Goal: Task Accomplishment & Management: Complete application form

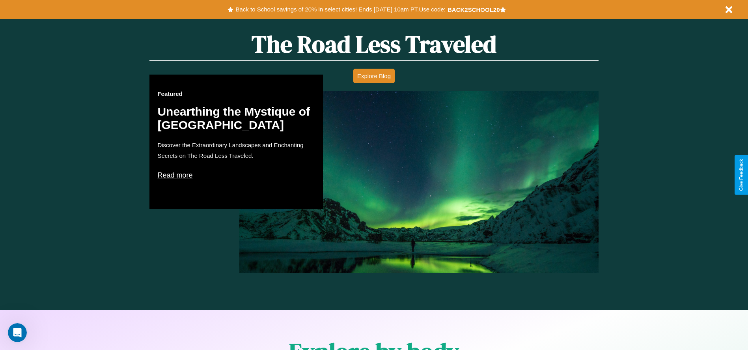
click at [236, 175] on p "Read more" at bounding box center [236, 175] width 158 height 13
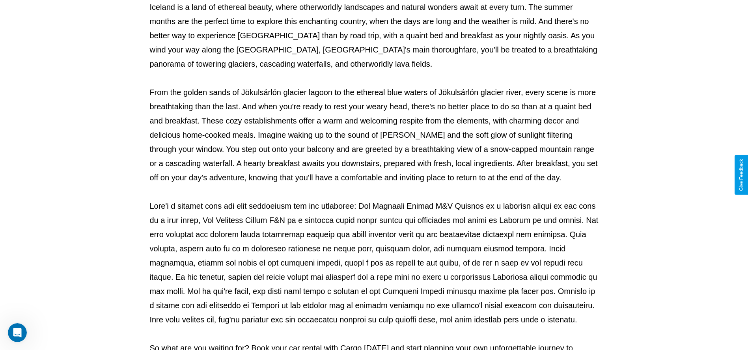
scroll to position [262, 0]
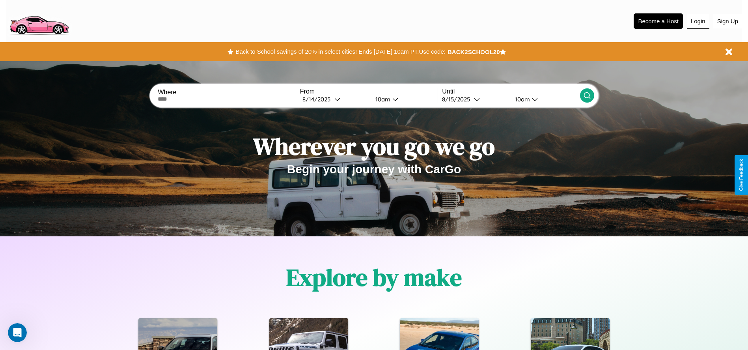
click at [698, 21] on button "Login" at bounding box center [698, 21] width 22 height 15
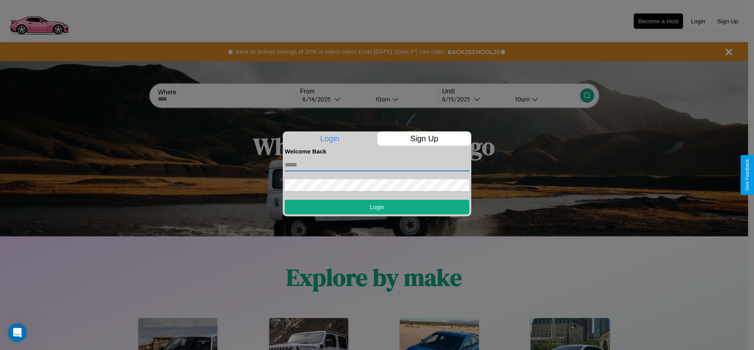
click at [377, 165] on input "text" at bounding box center [377, 165] width 185 height 13
type input "**********"
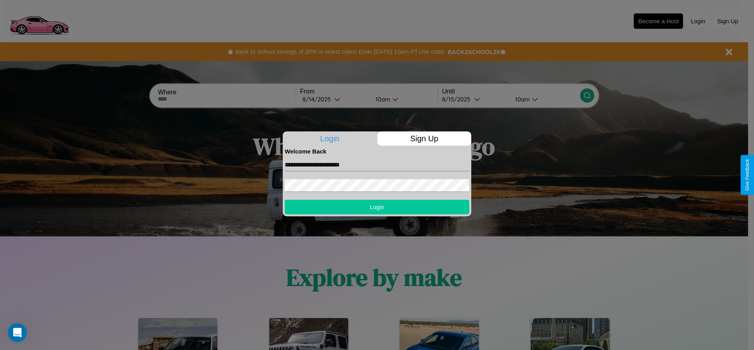
click at [377, 207] on button "Login" at bounding box center [377, 207] width 185 height 15
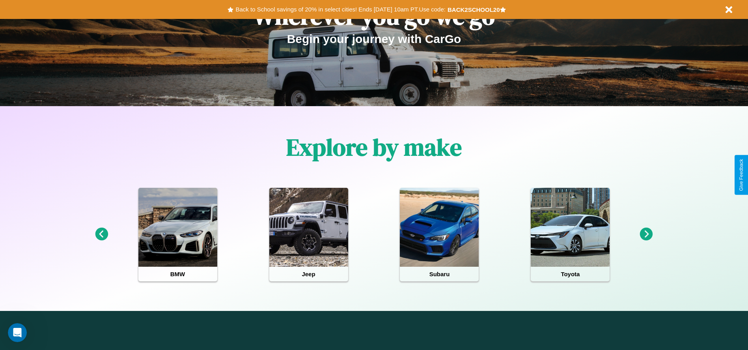
scroll to position [164, 0]
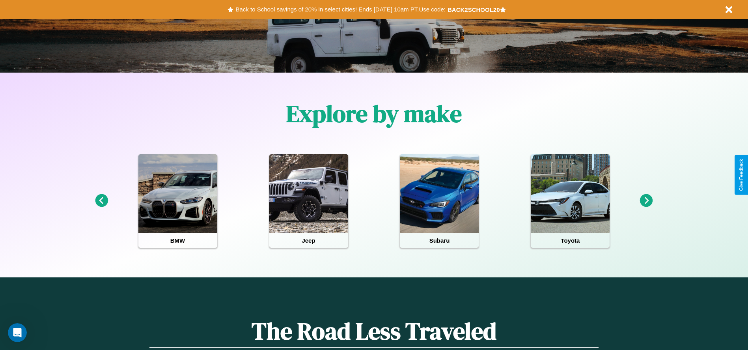
click at [647, 201] on icon at bounding box center [646, 200] width 13 height 13
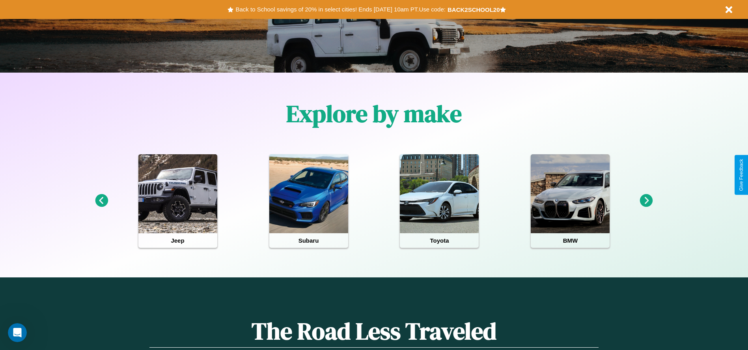
click at [647, 201] on icon at bounding box center [646, 200] width 13 height 13
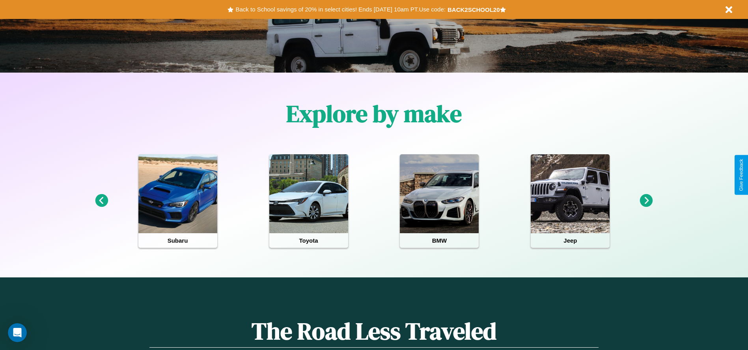
scroll to position [0, 0]
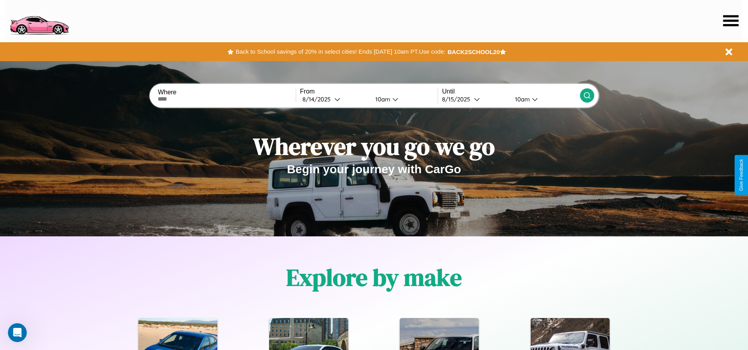
click at [731, 21] on icon at bounding box center [731, 20] width 15 height 11
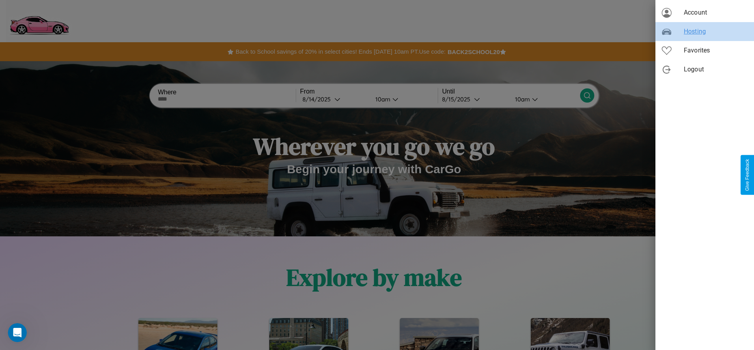
click at [705, 32] on span "Hosting" at bounding box center [716, 31] width 64 height 9
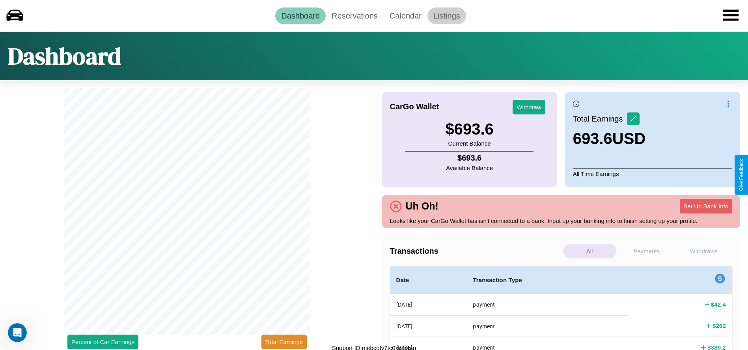
click at [447, 15] on link "Listings" at bounding box center [447, 15] width 39 height 17
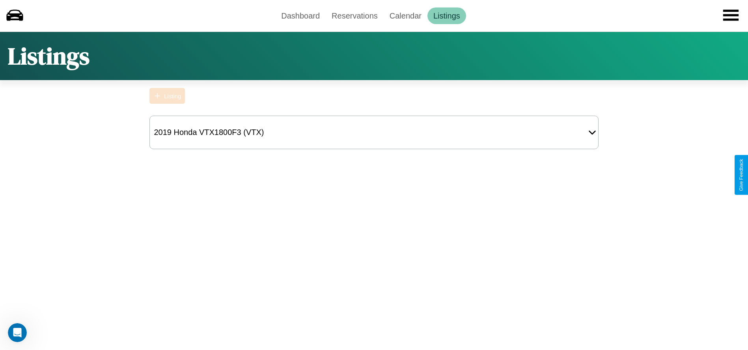
click at [167, 96] on div "Listing" at bounding box center [172, 96] width 17 height 7
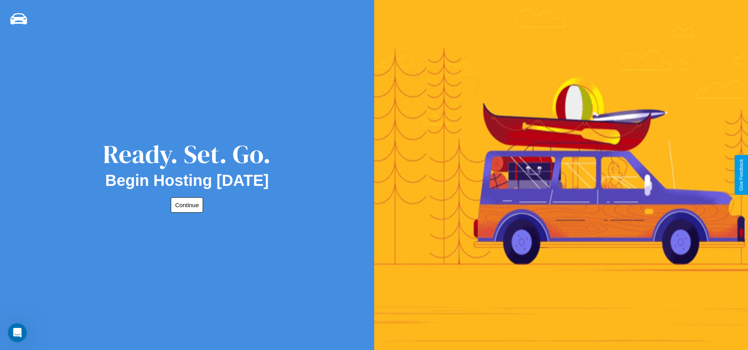
click at [185, 205] on button "Continue" at bounding box center [187, 204] width 32 height 15
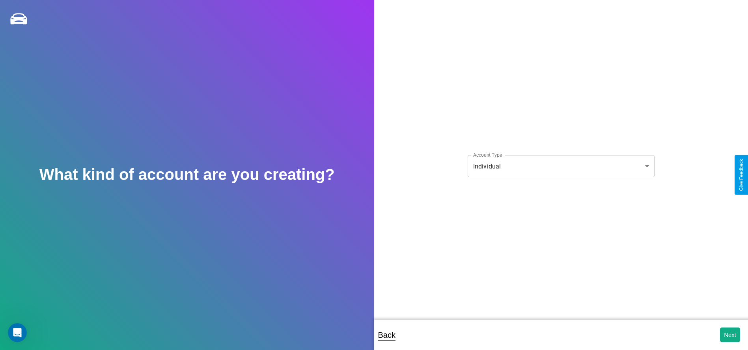
click at [561, 166] on body "**********" at bounding box center [374, 180] width 748 height 361
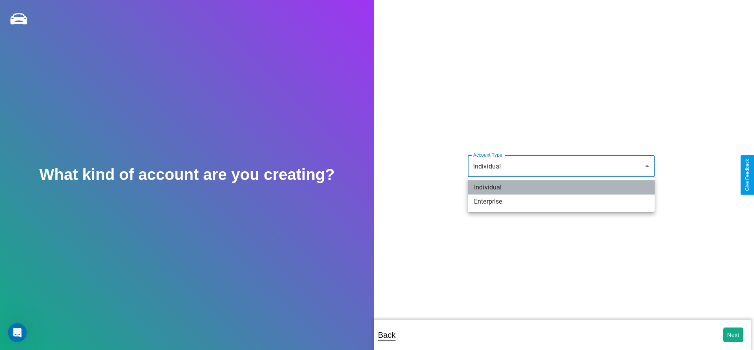
click at [561, 187] on li "Individual" at bounding box center [561, 187] width 187 height 14
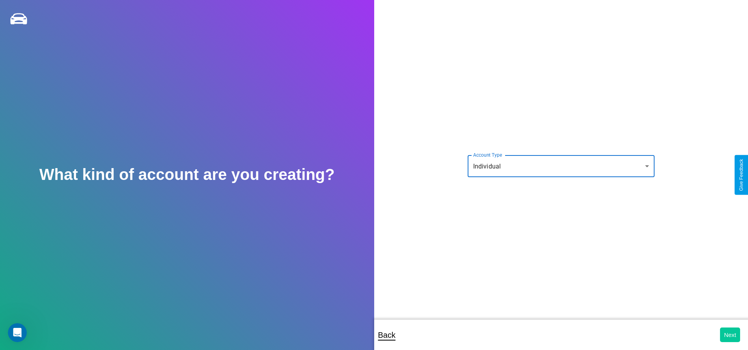
click at [730, 335] on button "Next" at bounding box center [730, 334] width 20 height 15
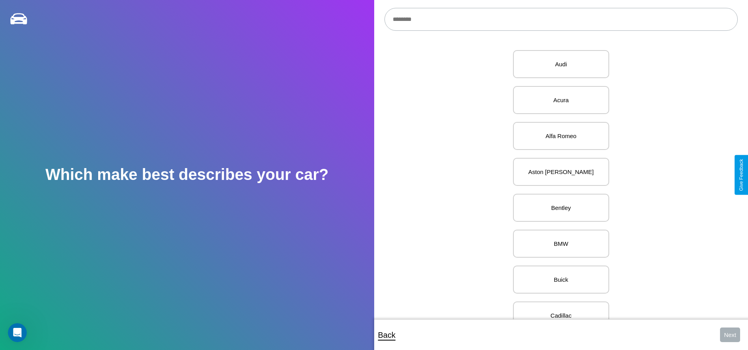
click at [561, 19] on input "text" at bounding box center [562, 19] width 354 height 23
type input "***"
click at [558, 64] on p "Kia" at bounding box center [561, 64] width 79 height 11
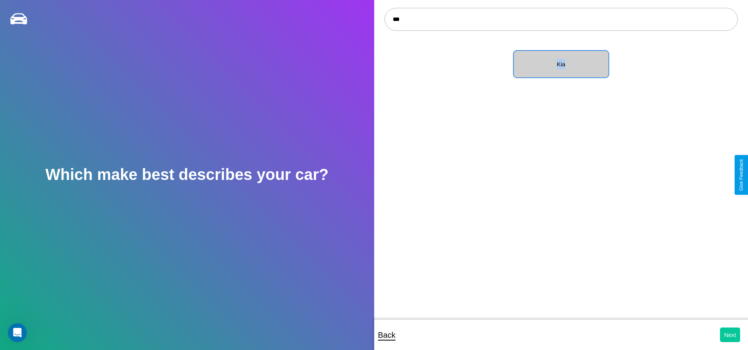
click at [730, 335] on button "Next" at bounding box center [730, 334] width 20 height 15
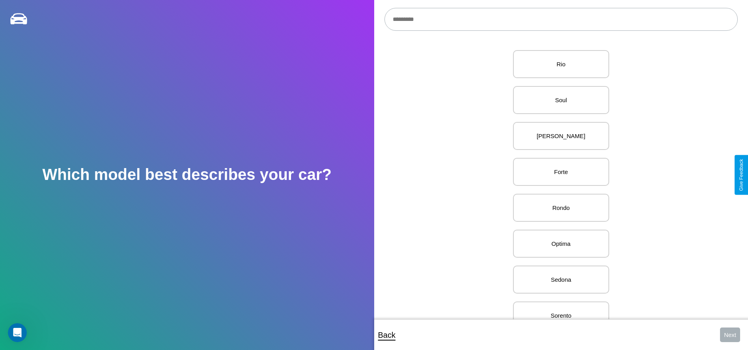
click at [561, 19] on input "text" at bounding box center [562, 19] width 354 height 23
type input "**********"
click at [0, 0] on div at bounding box center [187, 19] width 374 height 39
